Goal: Task Accomplishment & Management: Manage account settings

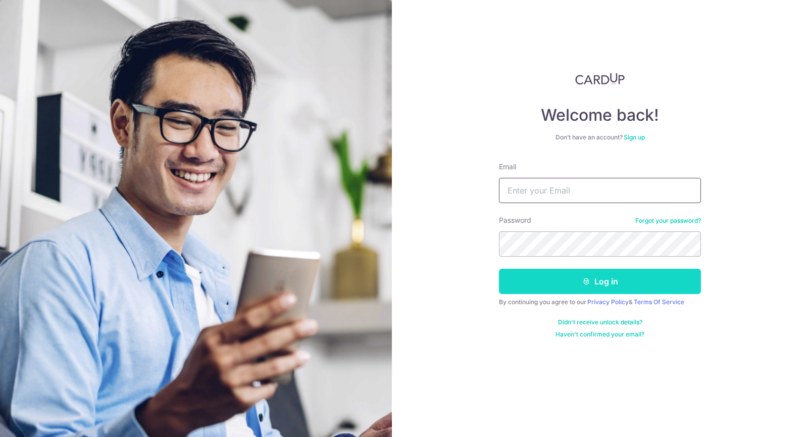
type input "[EMAIL_ADDRESS][DOMAIN_NAME]"
click at [579, 279] on button "Log in" at bounding box center [600, 281] width 202 height 25
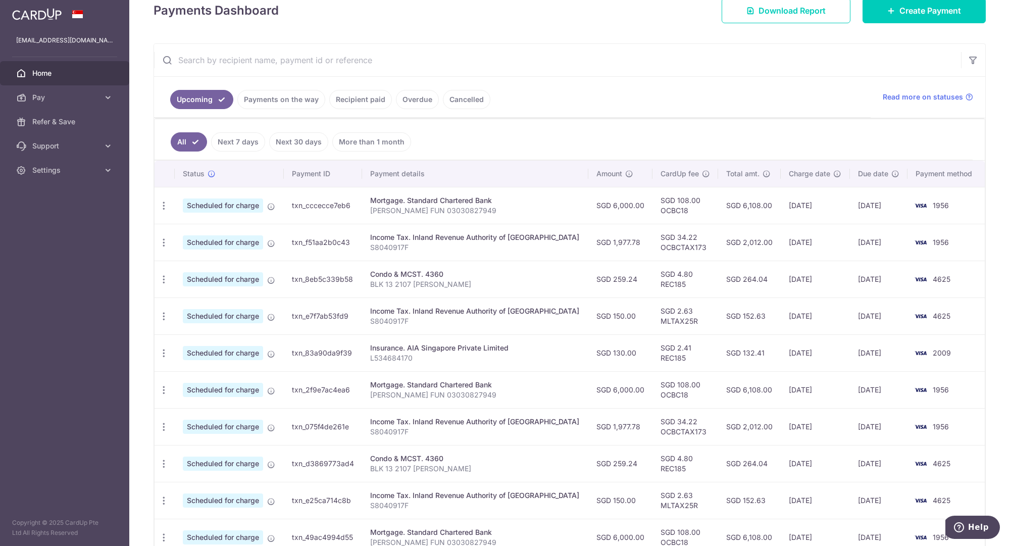
scroll to position [164, 0]
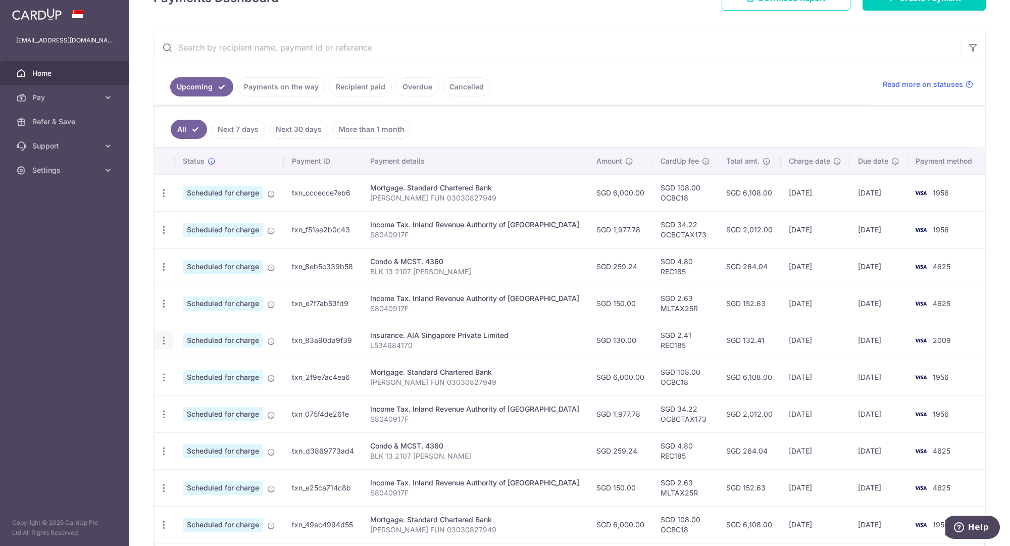
click at [165, 198] on icon "button" at bounding box center [164, 193] width 11 height 11
click at [197, 387] on span "Cancel payment" at bounding box center [218, 393] width 68 height 12
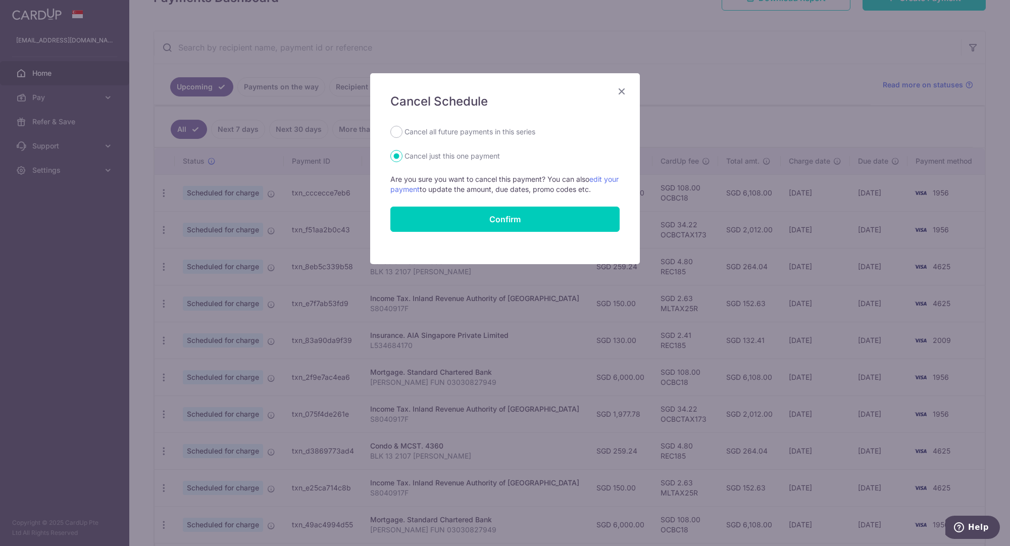
click at [473, 129] on label "Cancel all future payments in this series" at bounding box center [469, 132] width 131 height 12
click at [402, 129] on input "Cancel all future payments in this series" at bounding box center [396, 132] width 12 height 12
radio input "true"
click at [523, 219] on input "Confirm" at bounding box center [504, 218] width 229 height 25
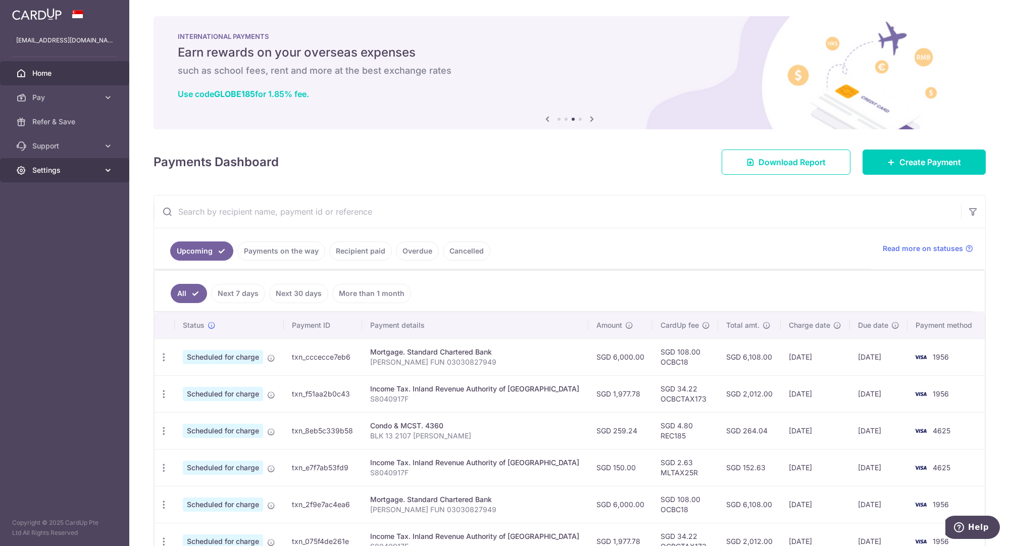
click at [77, 166] on span "Settings" at bounding box center [65, 170] width 67 height 10
click at [60, 214] on span "Logout" at bounding box center [65, 219] width 67 height 10
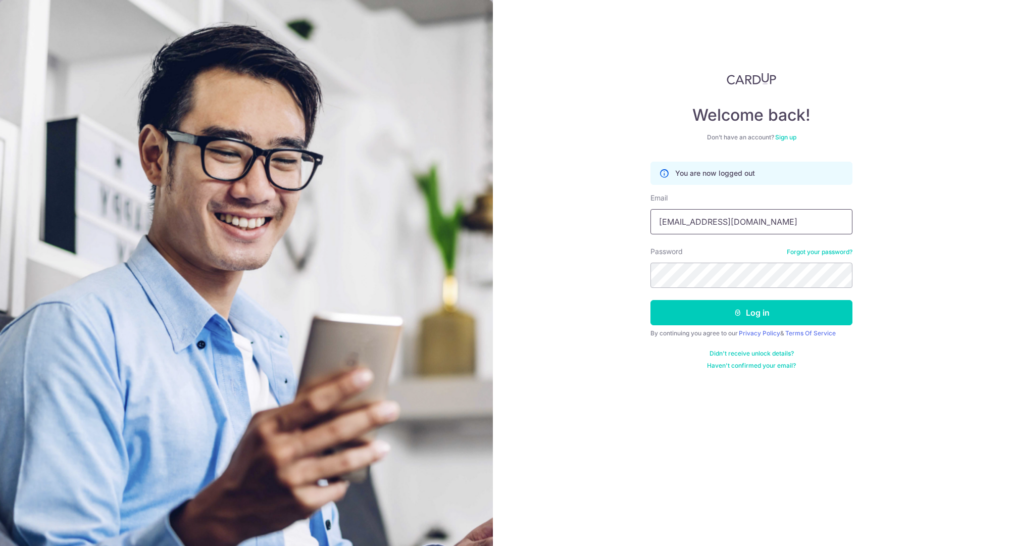
click at [787, 226] on input "cedricfun@gmail.com" at bounding box center [751, 221] width 202 height 25
type input "[PERSON_NAME][EMAIL_ADDRESS][DOMAIN_NAME]"
click at [759, 307] on button "Log in" at bounding box center [751, 312] width 202 height 25
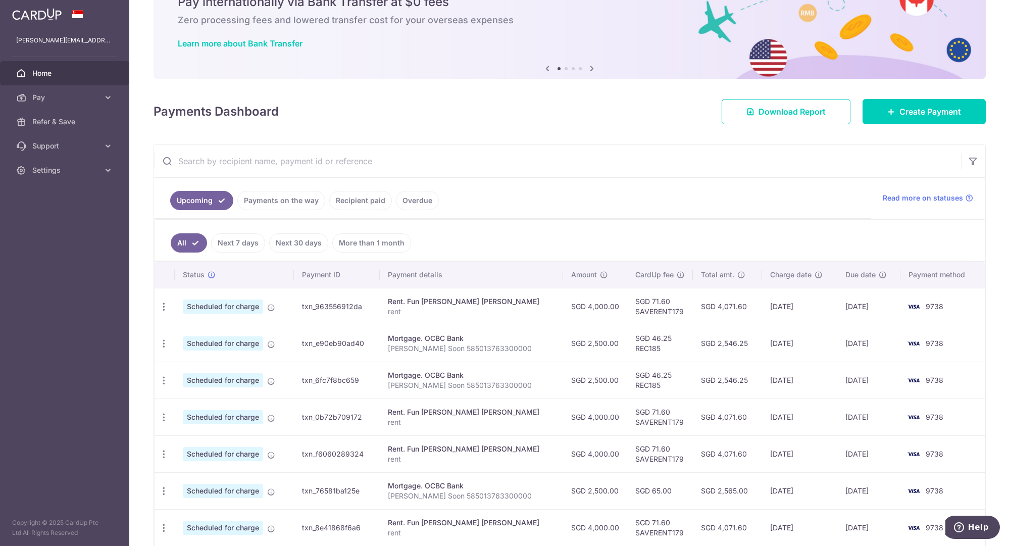
scroll to position [63, 0]
